Goal: Task Accomplishment & Management: Complete application form

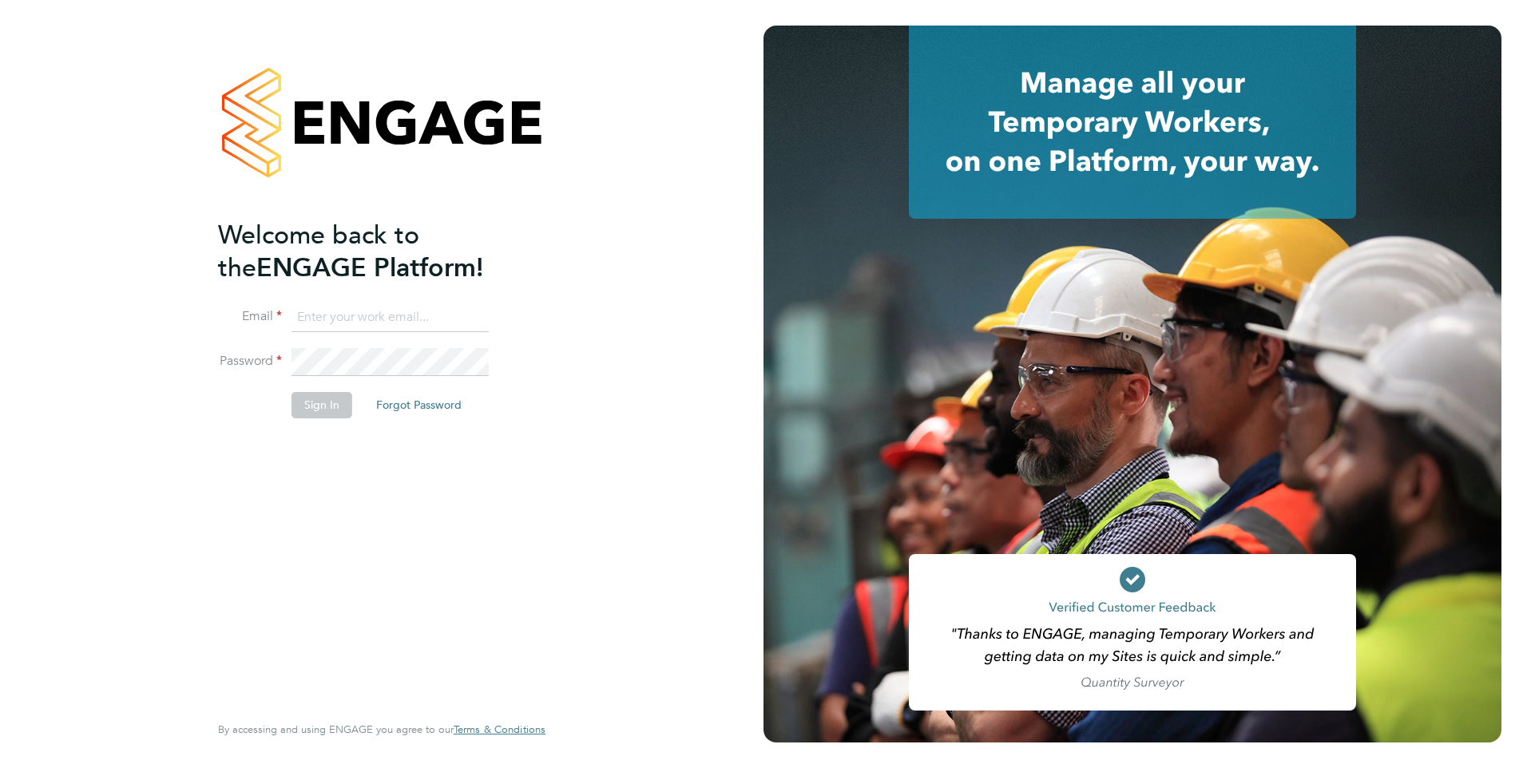
type input "[PERSON_NAME][EMAIL_ADDRESS][DOMAIN_NAME]"
click at [339, 407] on button "Sign In" at bounding box center [322, 405] width 61 height 26
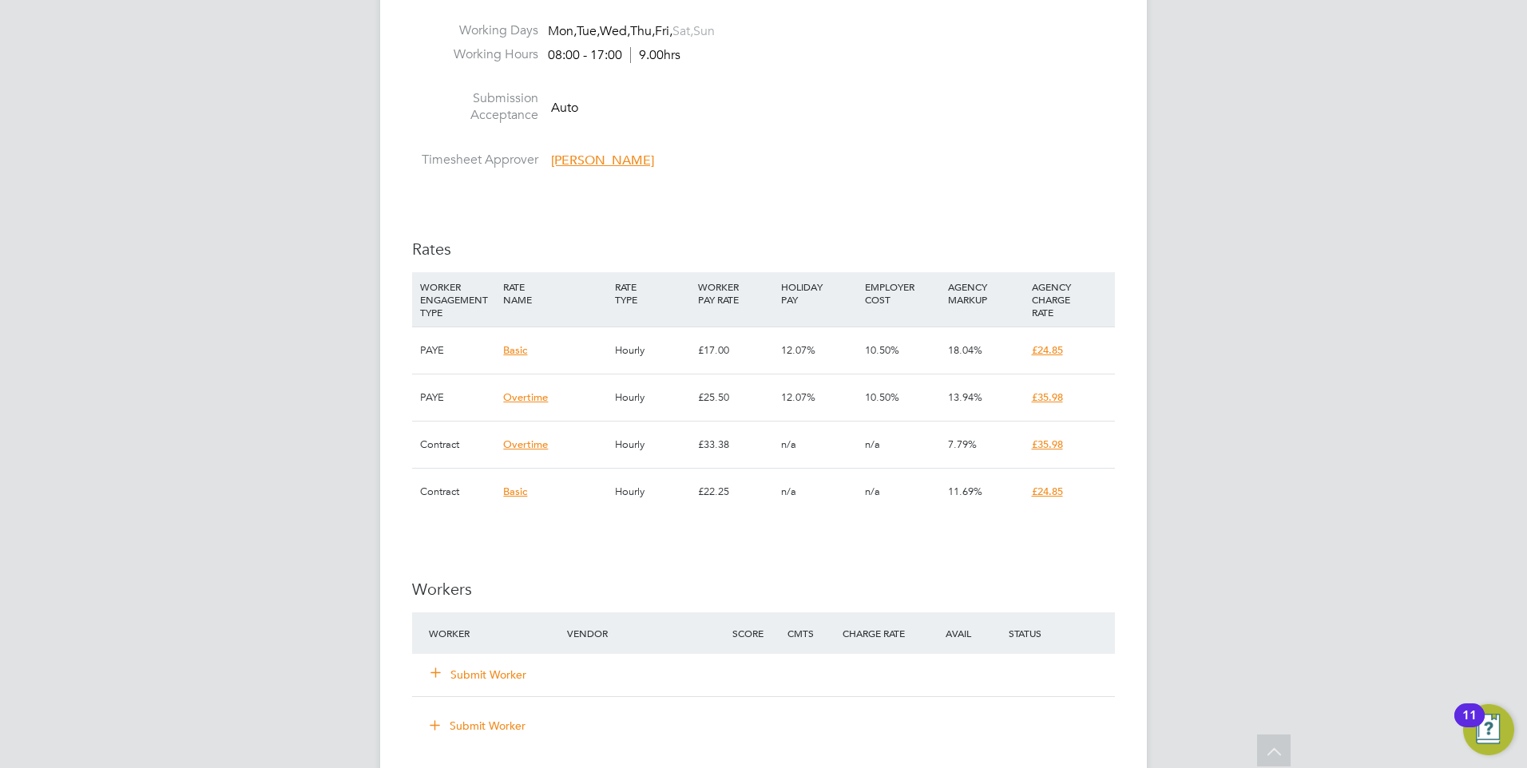
scroll to position [1118, 0]
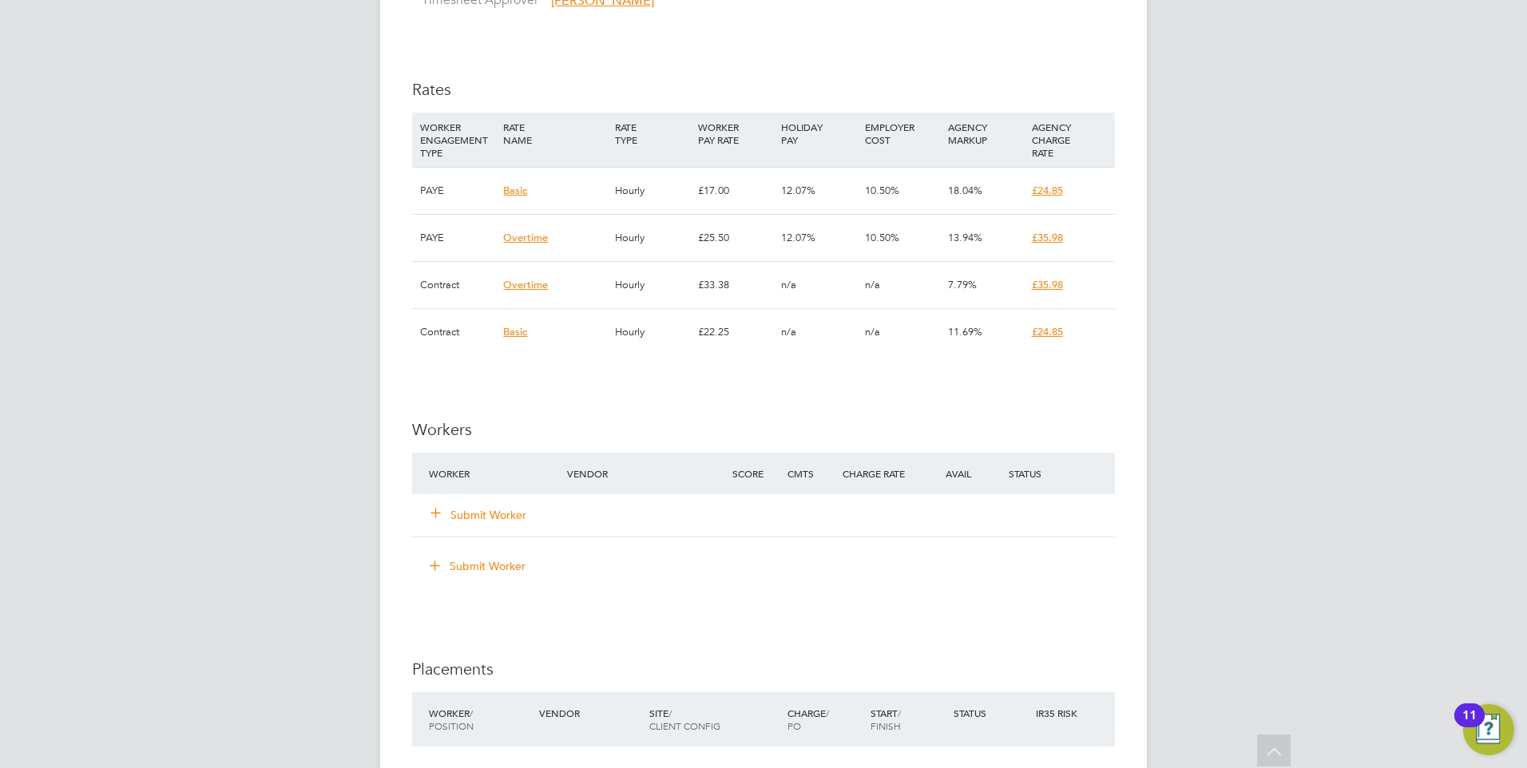
click at [509, 510] on button "Submit Worker" at bounding box center [479, 515] width 96 height 16
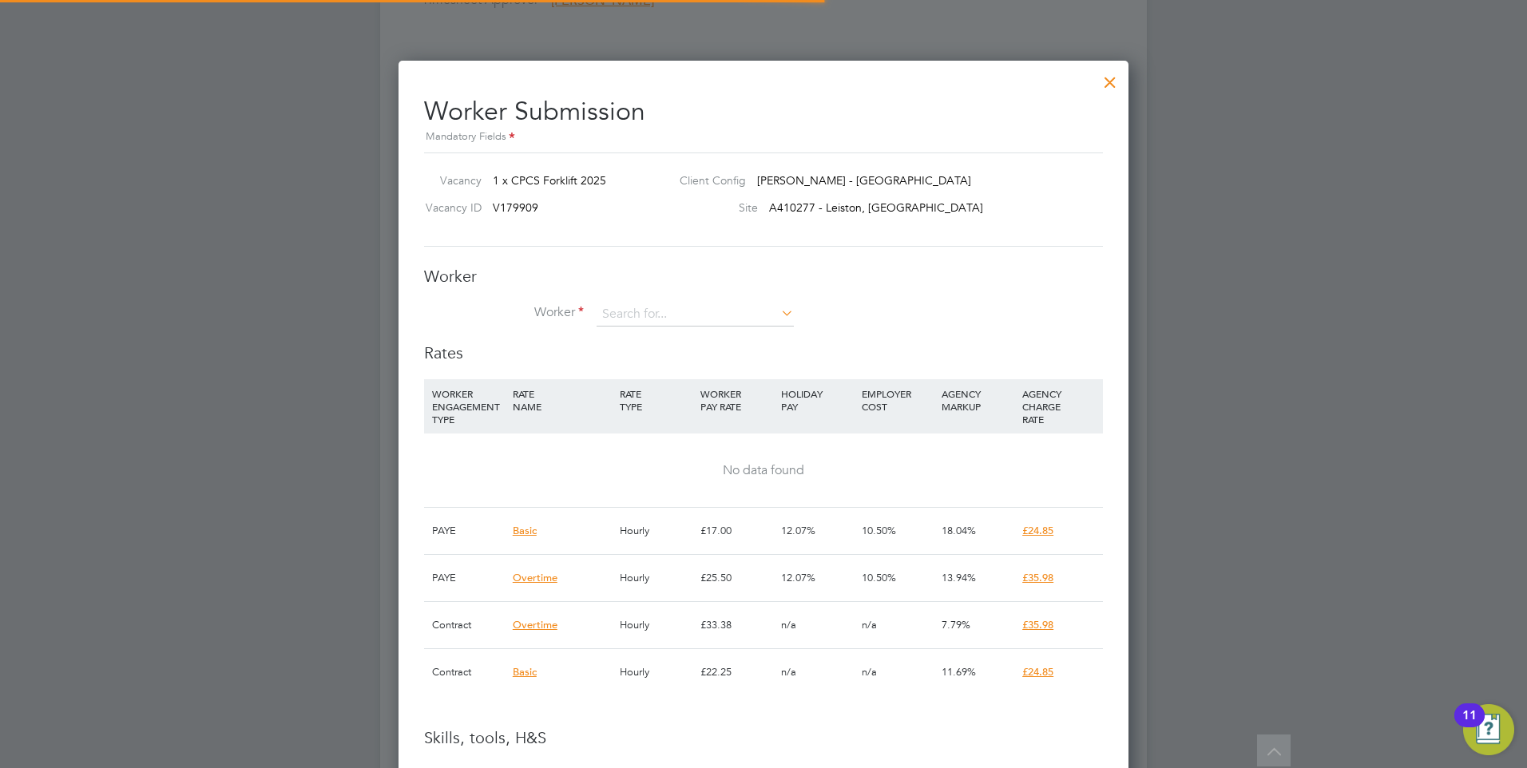
scroll to position [1176, 731]
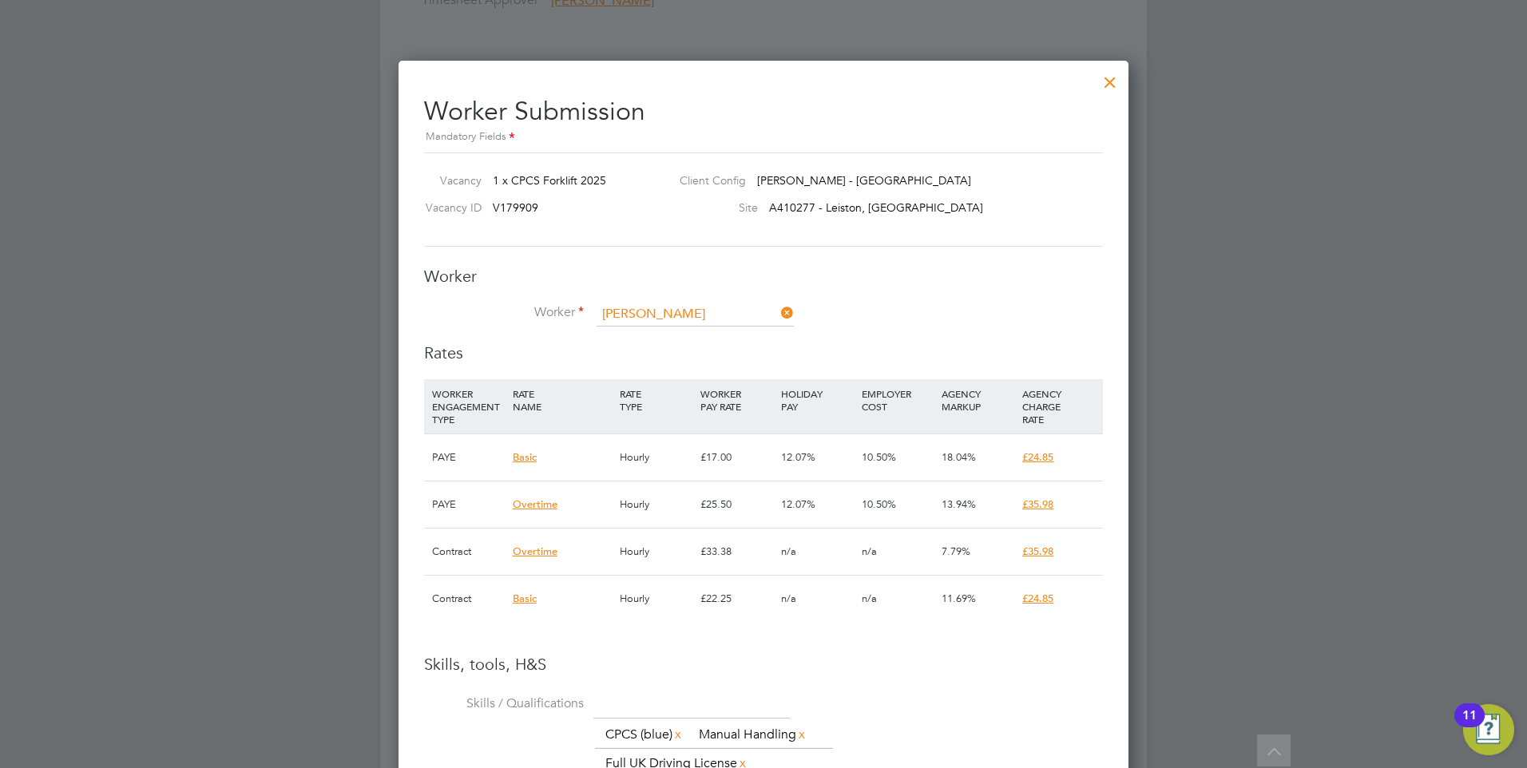
click at [667, 355] on li "Keith Hart (KH01)" at bounding box center [713, 359] width 235 height 22
type input "Keith Hart (KH01)"
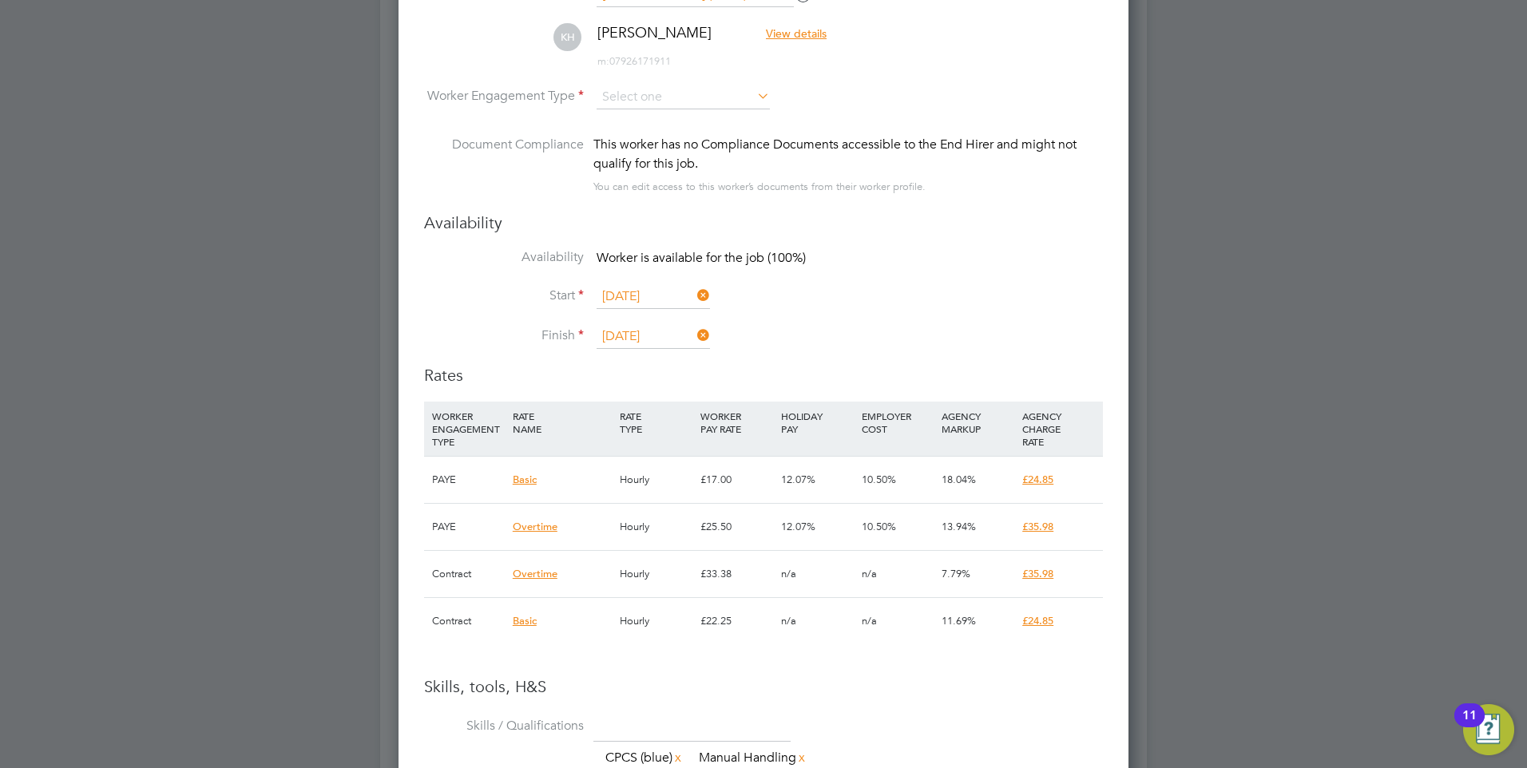
scroll to position [1358, 0]
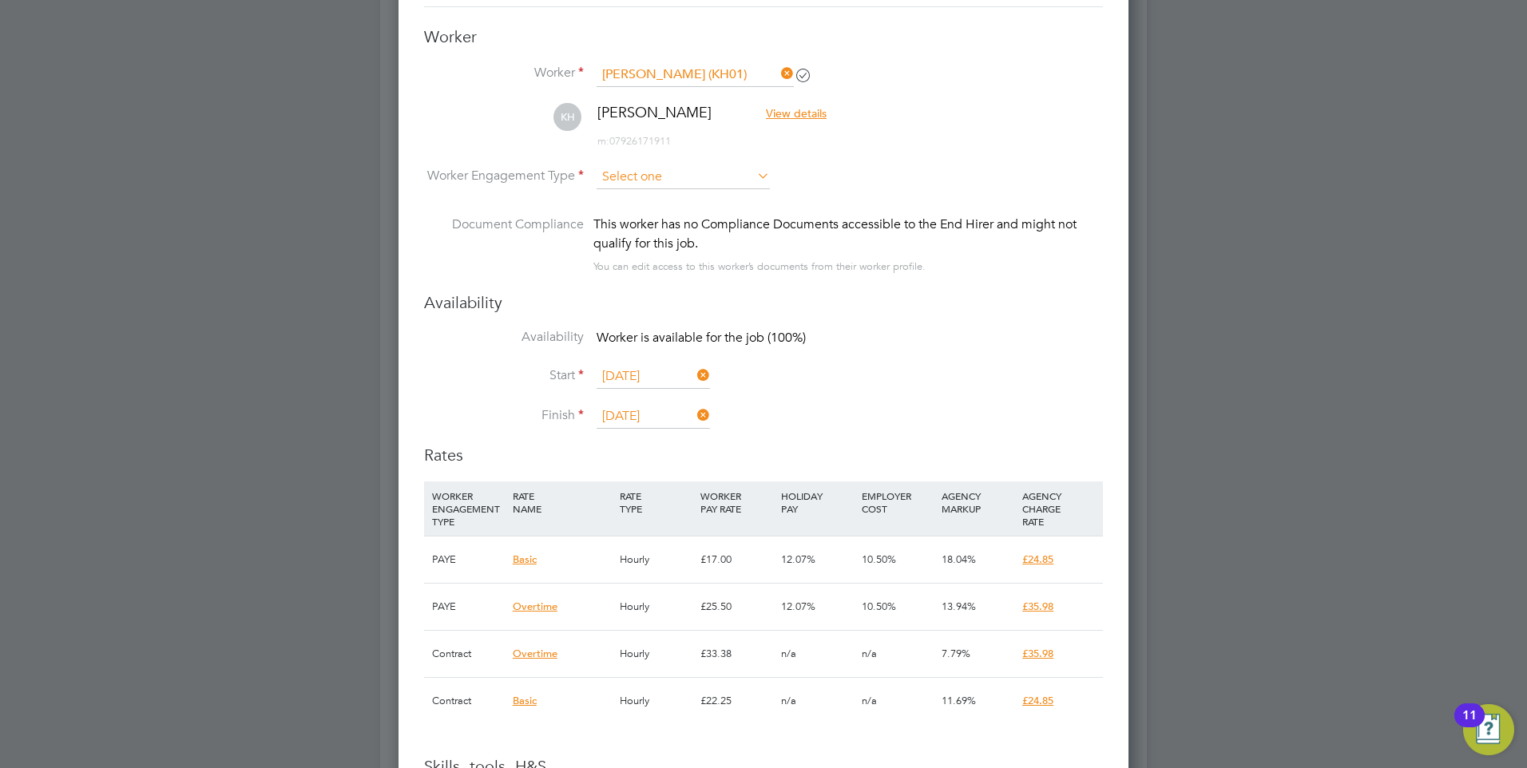
click at [645, 166] on input at bounding box center [683, 177] width 173 height 24
click at [629, 206] on li "Contract" at bounding box center [683, 199] width 175 height 21
type input "Contract"
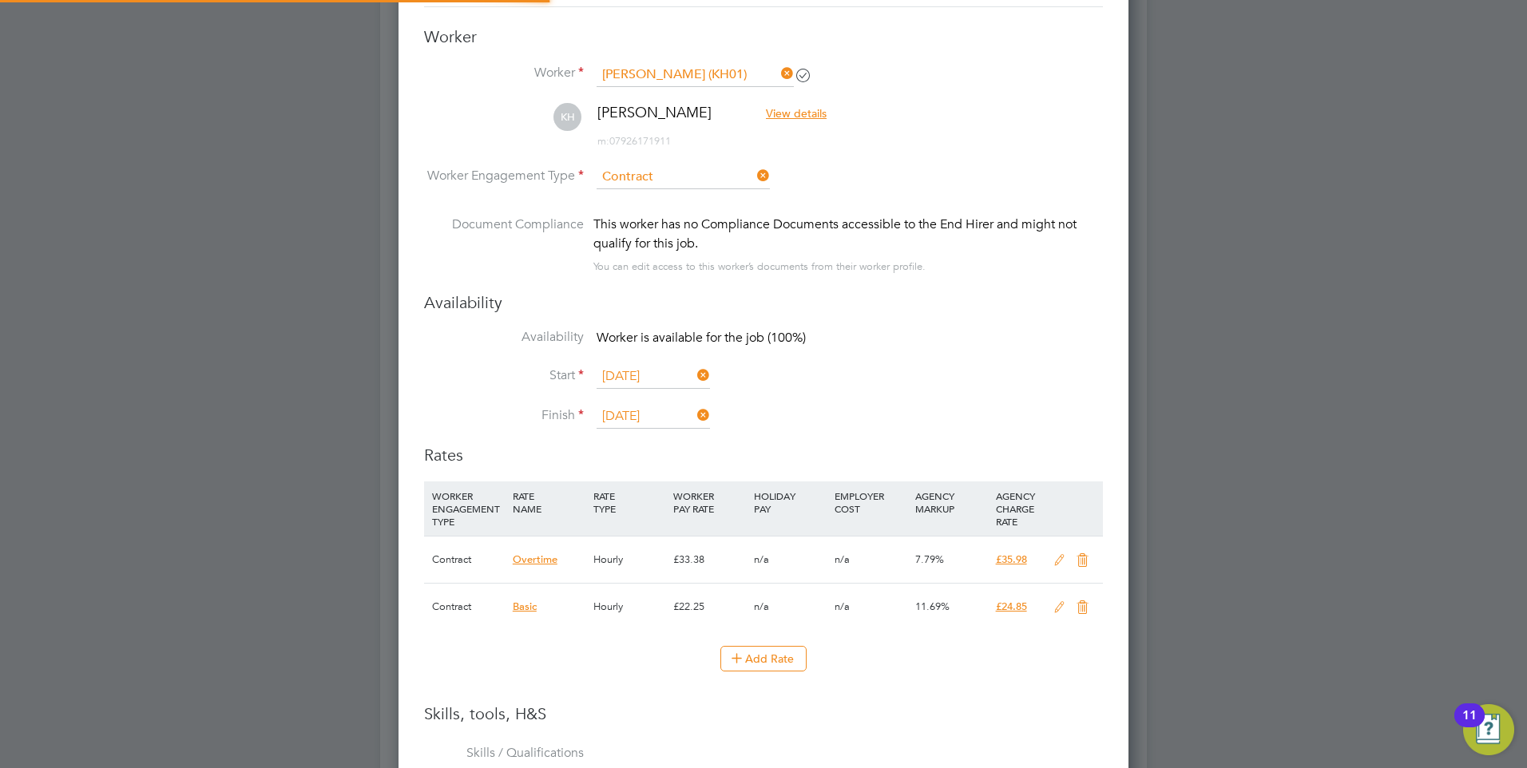
scroll to position [8, 8]
click at [1174, 416] on div at bounding box center [763, 384] width 1527 height 768
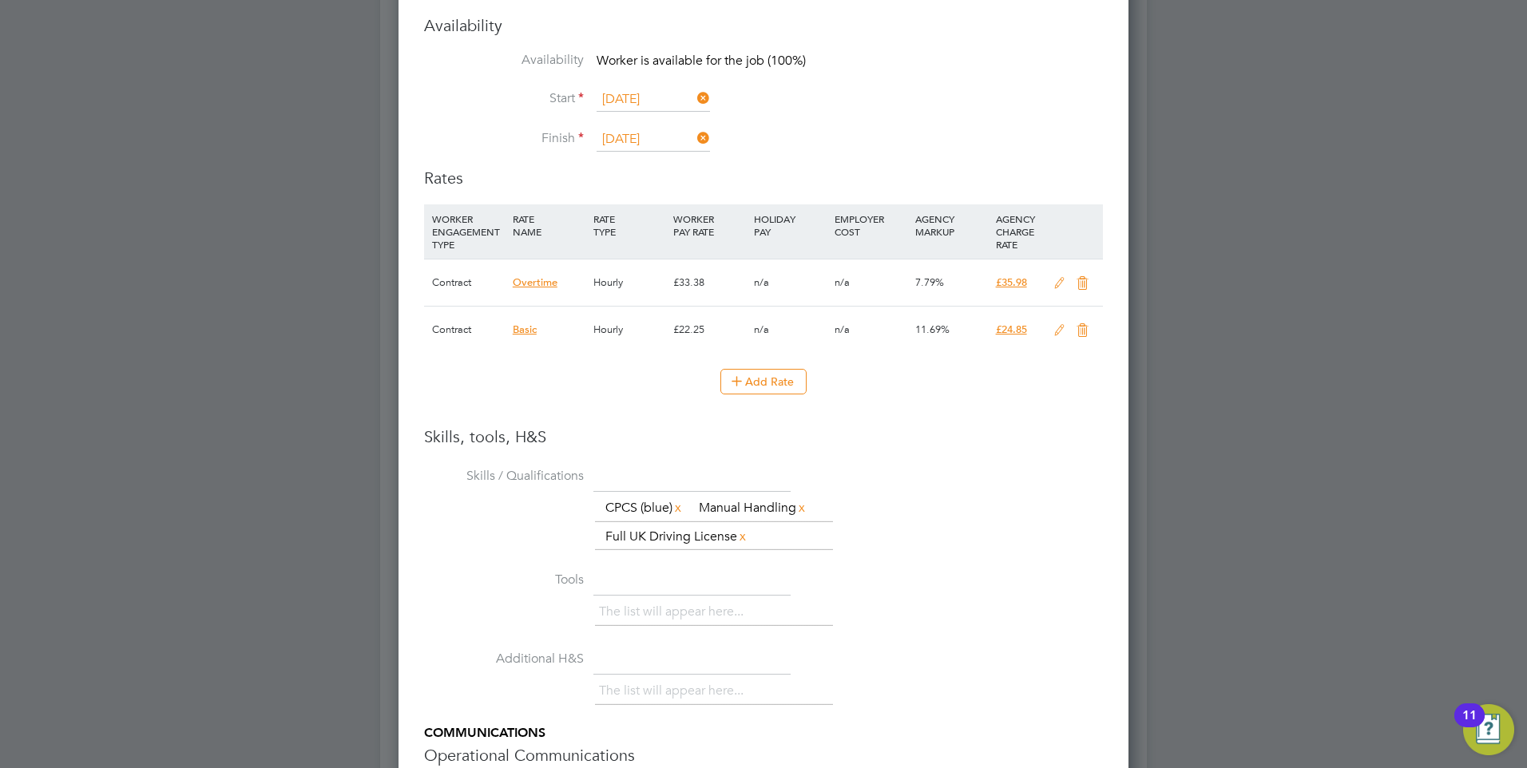
click at [1056, 333] on icon at bounding box center [1059, 330] width 20 height 13
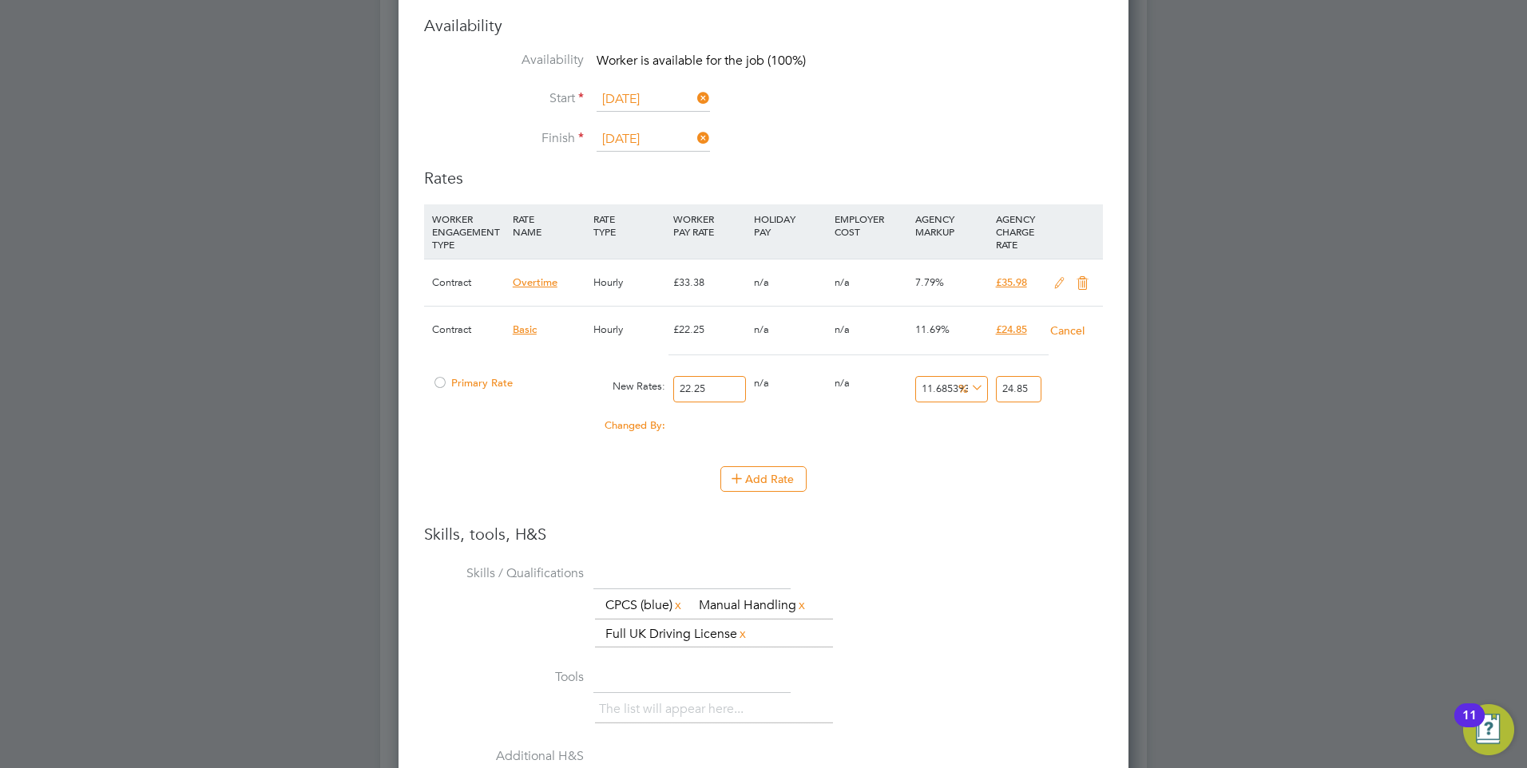
click at [443, 382] on div at bounding box center [440, 388] width 16 height 12
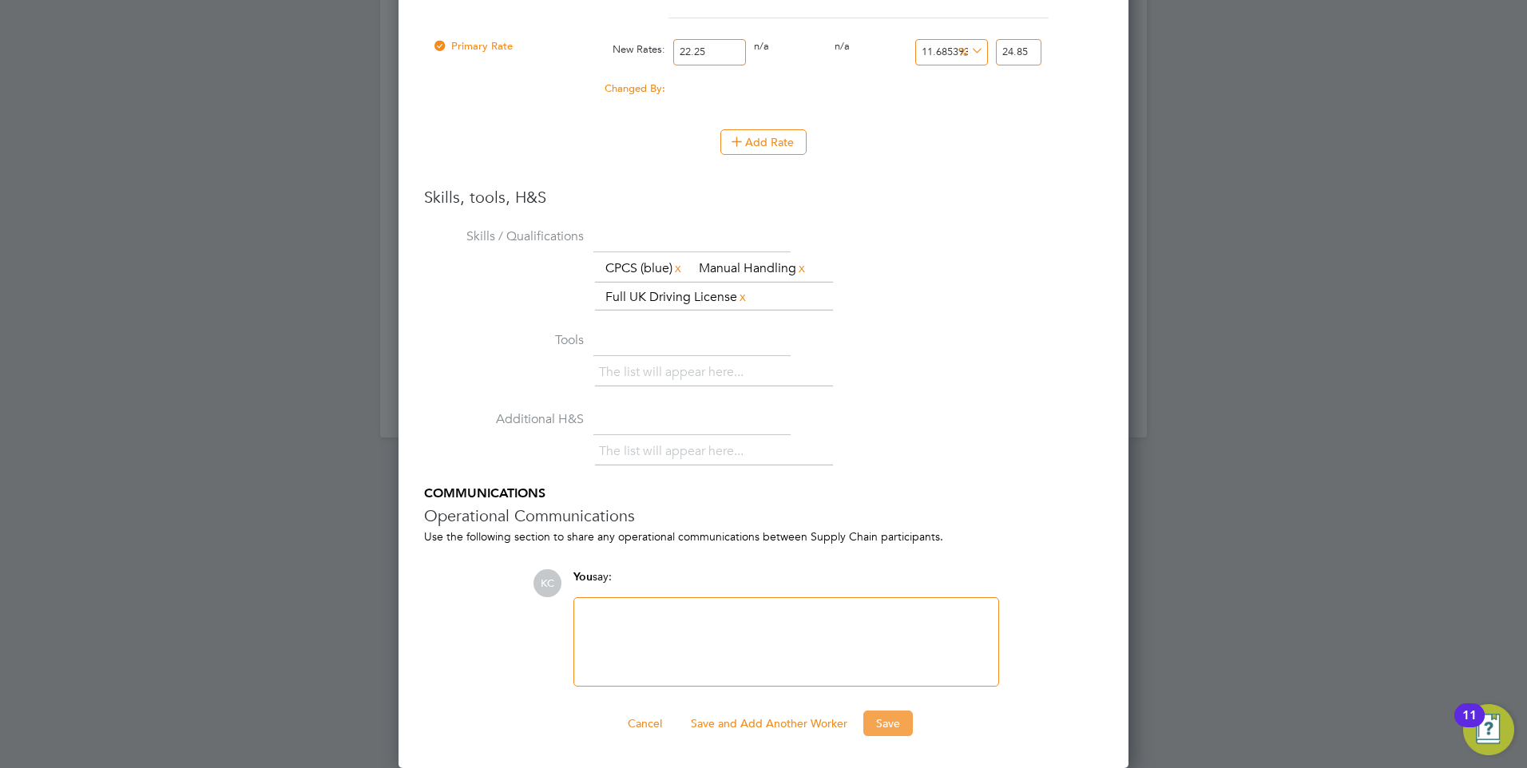
click at [891, 726] on button "Save" at bounding box center [888, 724] width 50 height 26
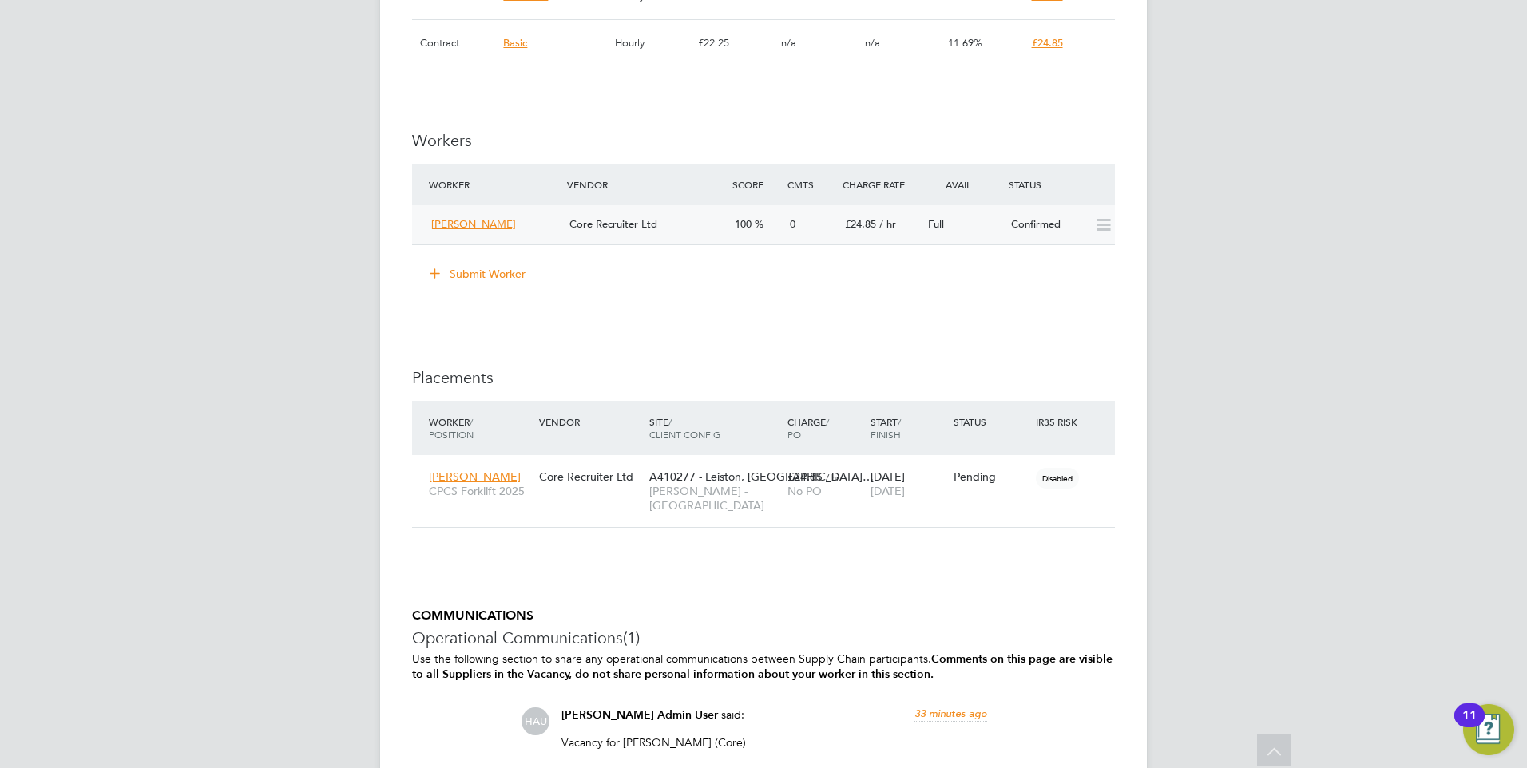
click at [976, 223] on div "Full" at bounding box center [963, 225] width 83 height 26
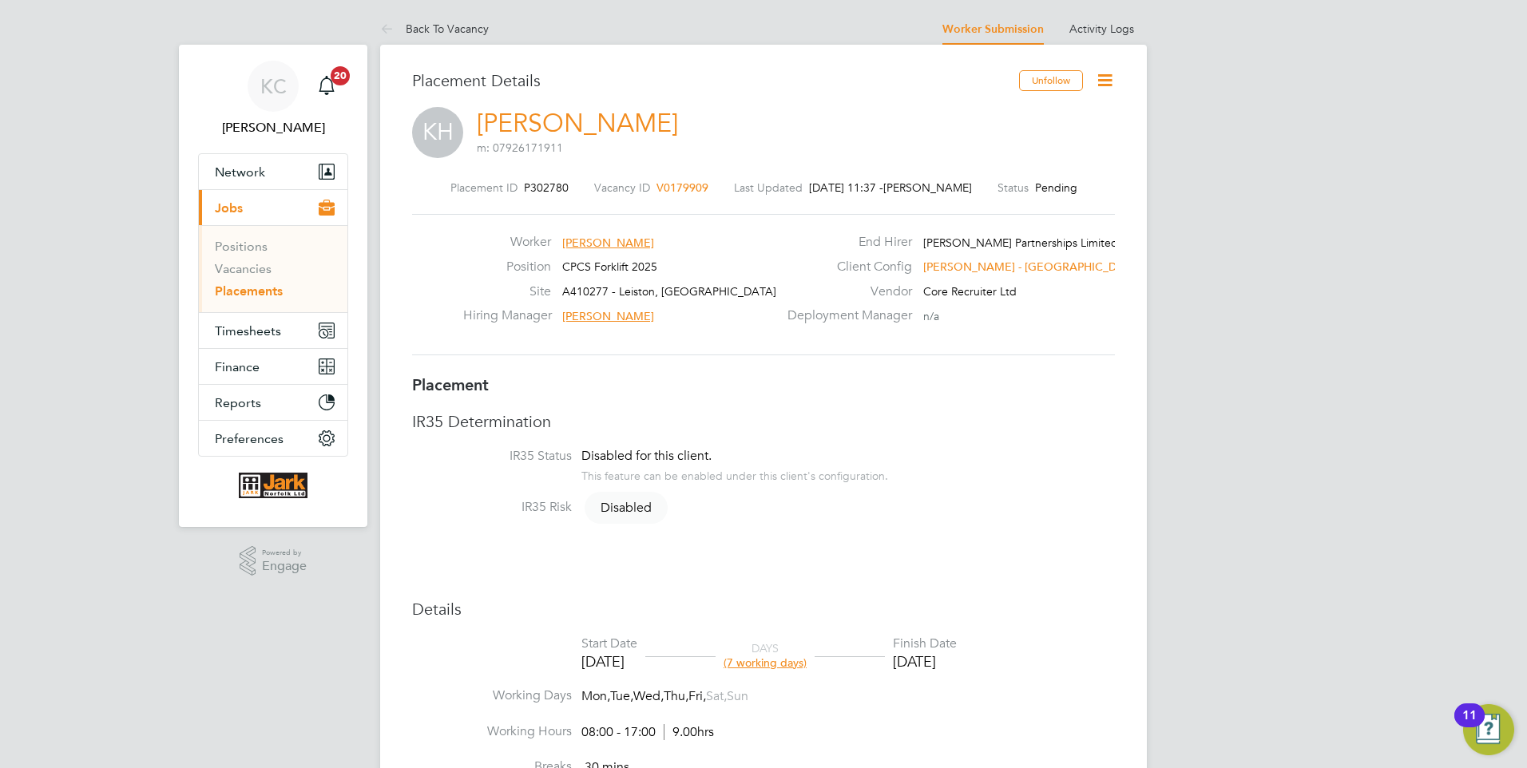
click at [1101, 76] on icon at bounding box center [1105, 80] width 20 height 20
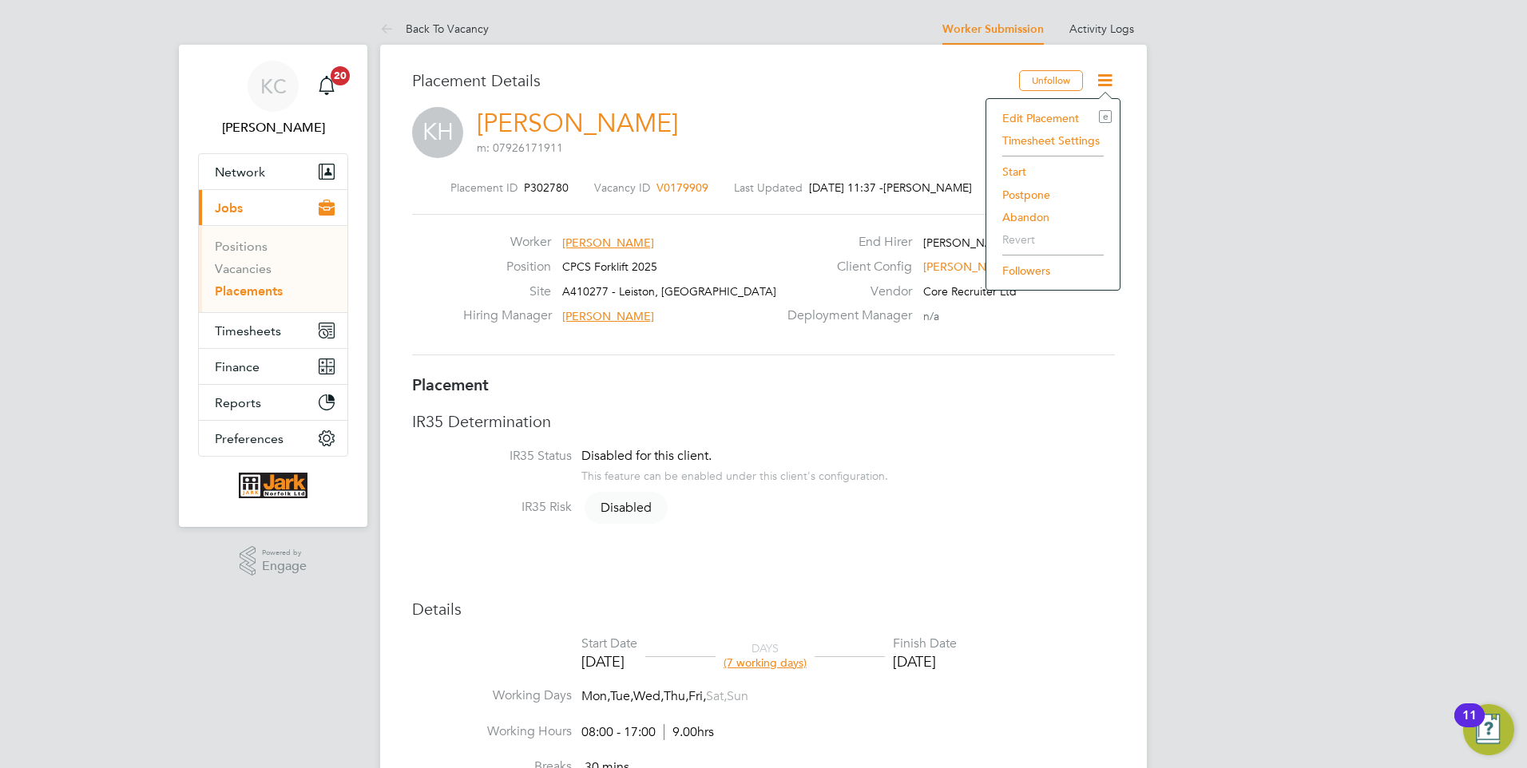
click at [1014, 169] on li "Start" at bounding box center [1052, 172] width 117 height 22
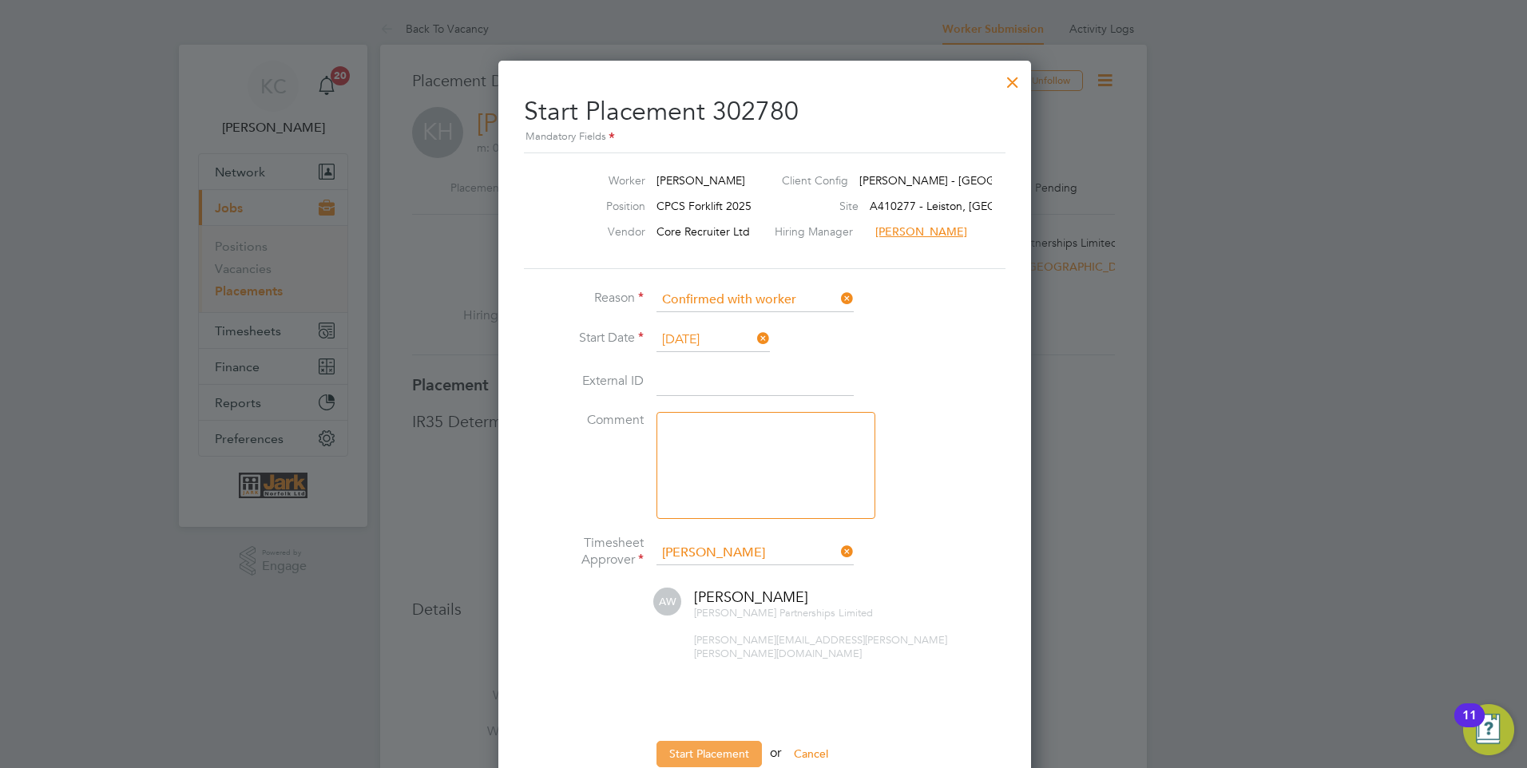
click at [725, 743] on button "Start Placement" at bounding box center [709, 754] width 105 height 26
